Goal: Find specific page/section: Find specific page/section

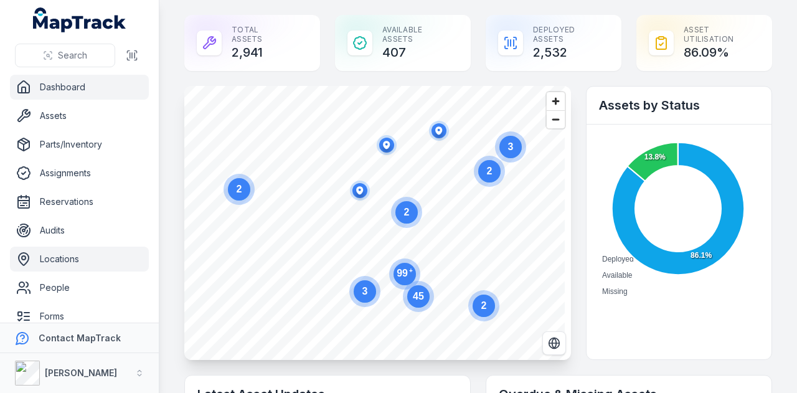
click at [63, 269] on link "Locations" at bounding box center [79, 259] width 139 height 25
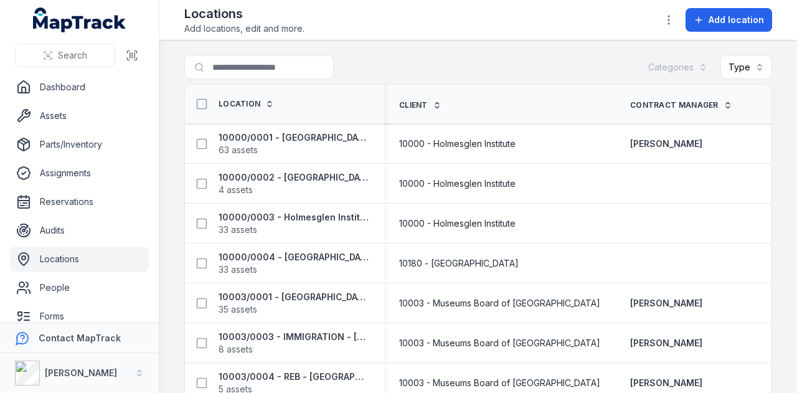
drag, startPoint x: 264, startPoint y: 50, endPoint x: 259, endPoint y: 55, distance: 6.6
click at [263, 52] on main "Search for locations Categories Type Location Client Contract Manager 10000/000…" at bounding box center [478, 216] width 638 height 353
click at [259, 63] on input "Search for locations" at bounding box center [283, 67] width 199 height 24
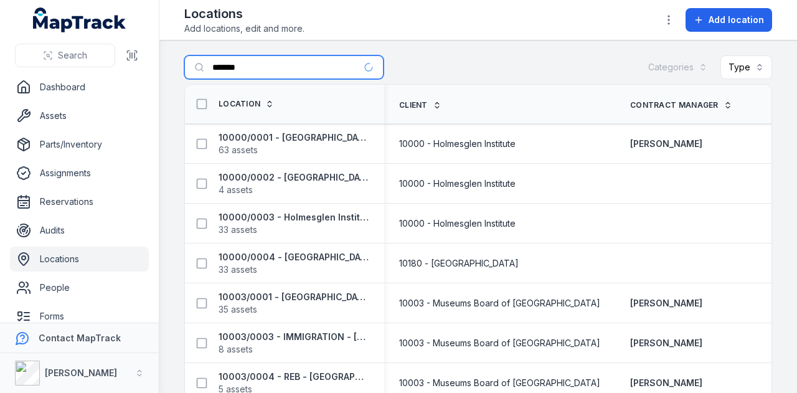
type input "*******"
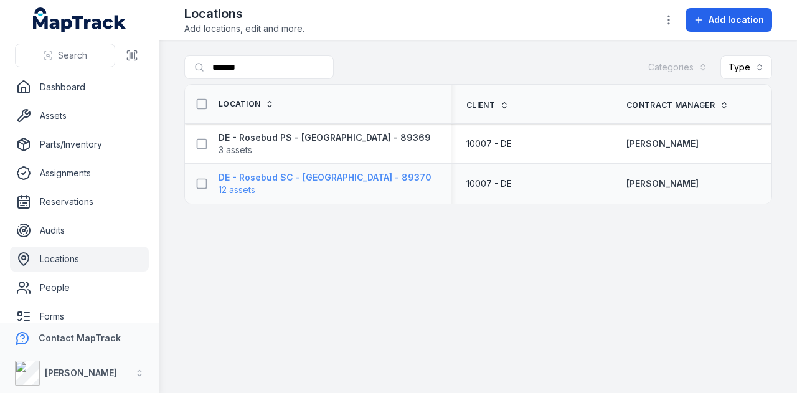
click at [283, 184] on span "12 assets" at bounding box center [325, 190] width 213 height 12
click at [293, 173] on strong "DE - Rosebud SC - Bayside - 89370" at bounding box center [325, 177] width 213 height 12
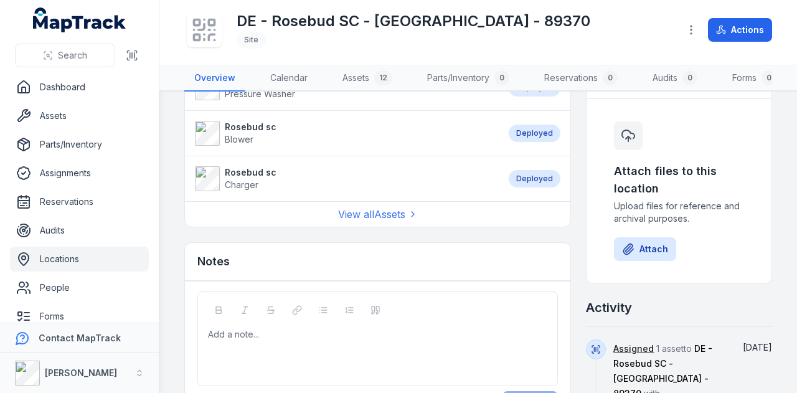
scroll to position [498, 0]
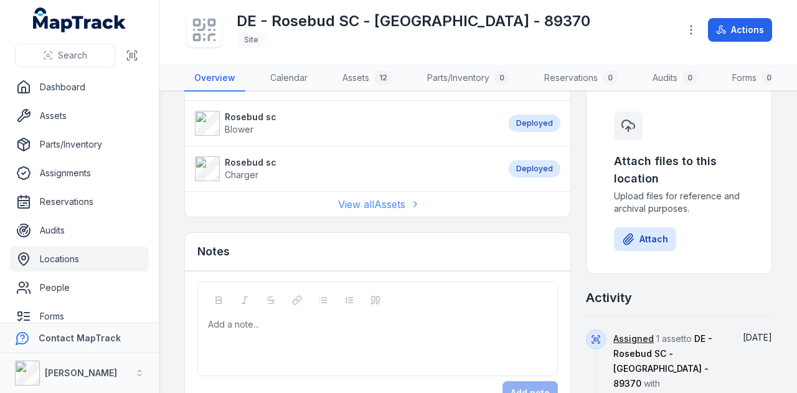
click at [385, 204] on link "View all Assets" at bounding box center [378, 204] width 80 height 15
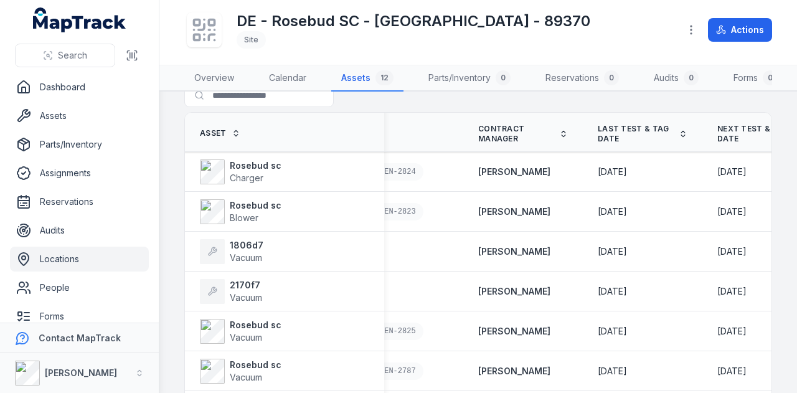
scroll to position [6, 0]
